Goal: Information Seeking & Learning: Learn about a topic

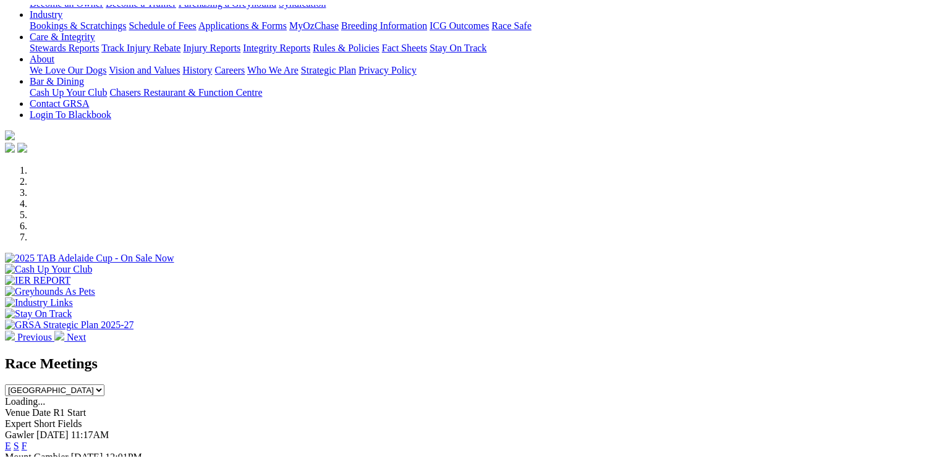
scroll to position [294, 0]
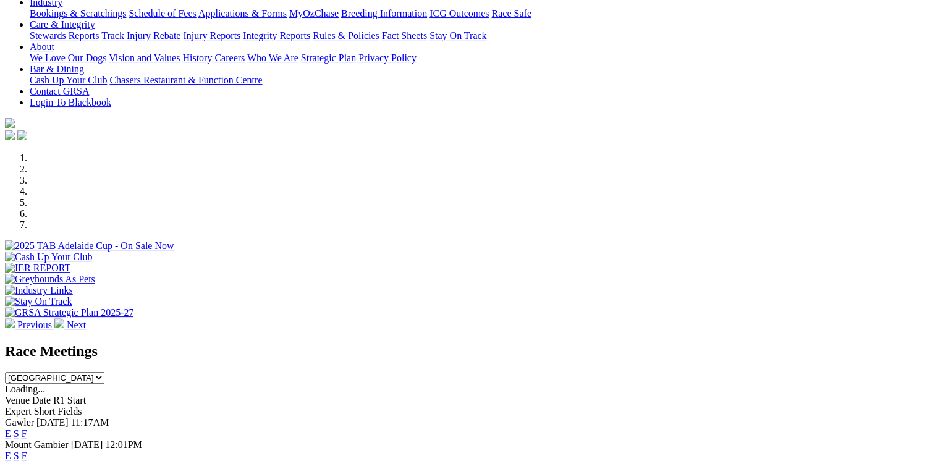
click at [11, 428] on link "E" at bounding box center [8, 433] width 6 height 11
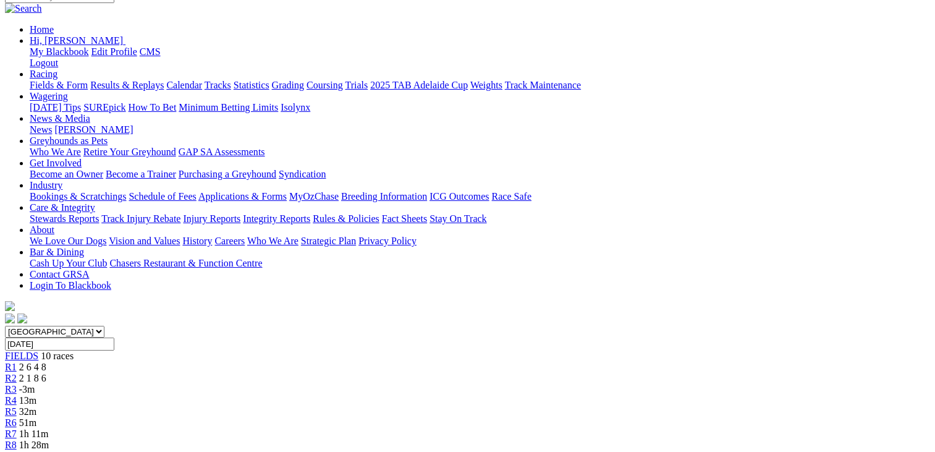
scroll to position [176, 0]
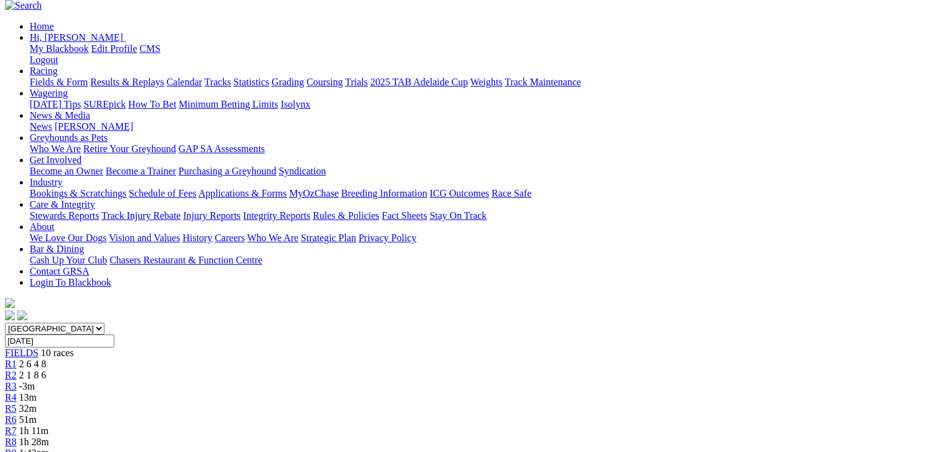
click at [46, 370] on span "2 1 8 6" at bounding box center [32, 375] width 27 height 11
